Goal: Task Accomplishment & Management: Complete application form

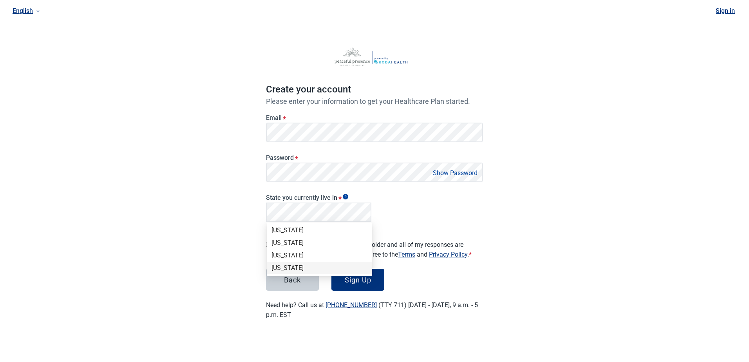
click at [318, 269] on div "[US_STATE]" at bounding box center [319, 267] width 96 height 9
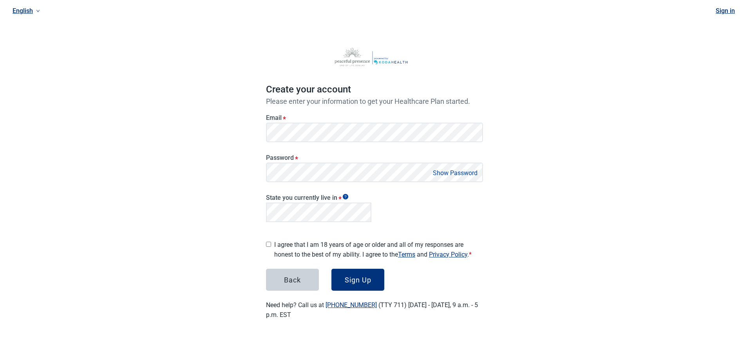
click at [269, 242] on input "I agree that I am 18 years of age or older and all of my responses are honest t…" at bounding box center [268, 244] width 5 height 5
checkbox input "true"
click at [347, 276] on div "Sign Up" at bounding box center [358, 280] width 27 height 8
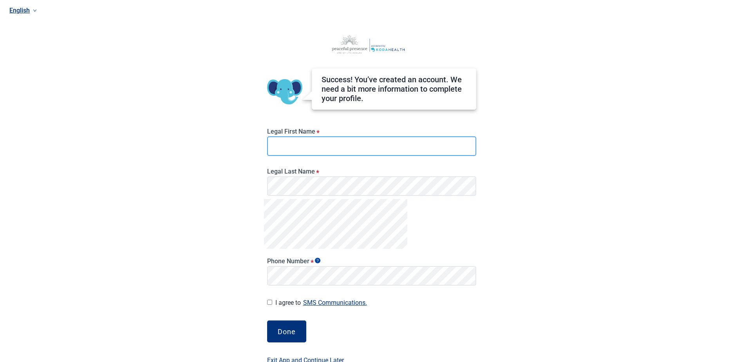
click at [394, 150] on input "Legal First Name *" at bounding box center [371, 146] width 209 height 20
type input "APR"
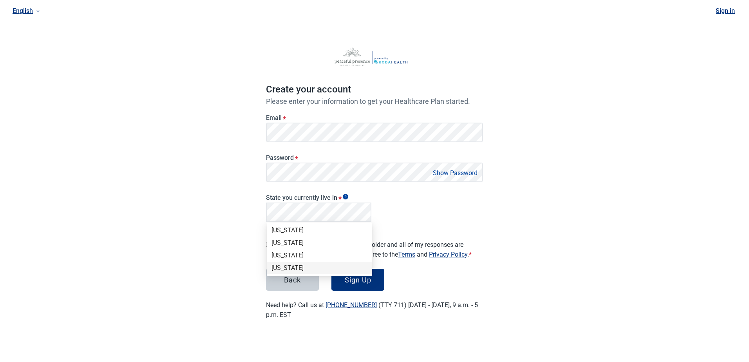
click at [301, 270] on div "[US_STATE]" at bounding box center [319, 267] width 96 height 9
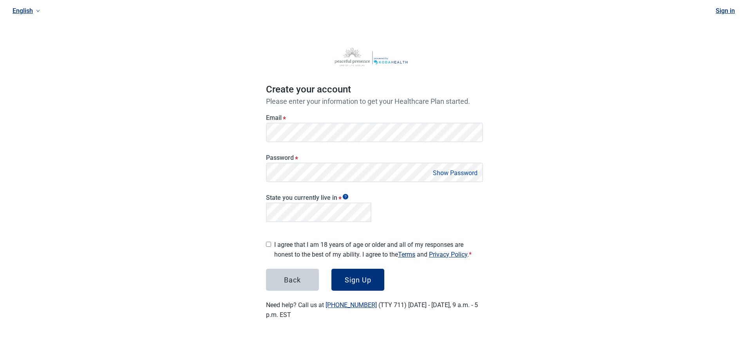
click at [269, 242] on input "I agree that I am 18 years of age or older and all of my responses are honest t…" at bounding box center [268, 244] width 5 height 5
checkbox input "true"
click at [348, 276] on div "Sign Up" at bounding box center [358, 280] width 27 height 8
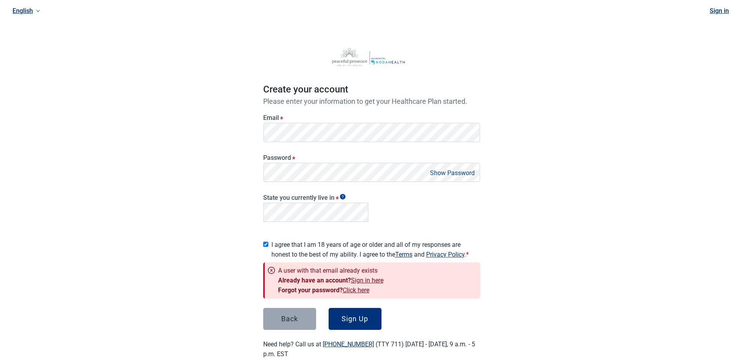
click at [297, 325] on button "Back" at bounding box center [289, 319] width 53 height 22
